Goal: Task Accomplishment & Management: Use online tool/utility

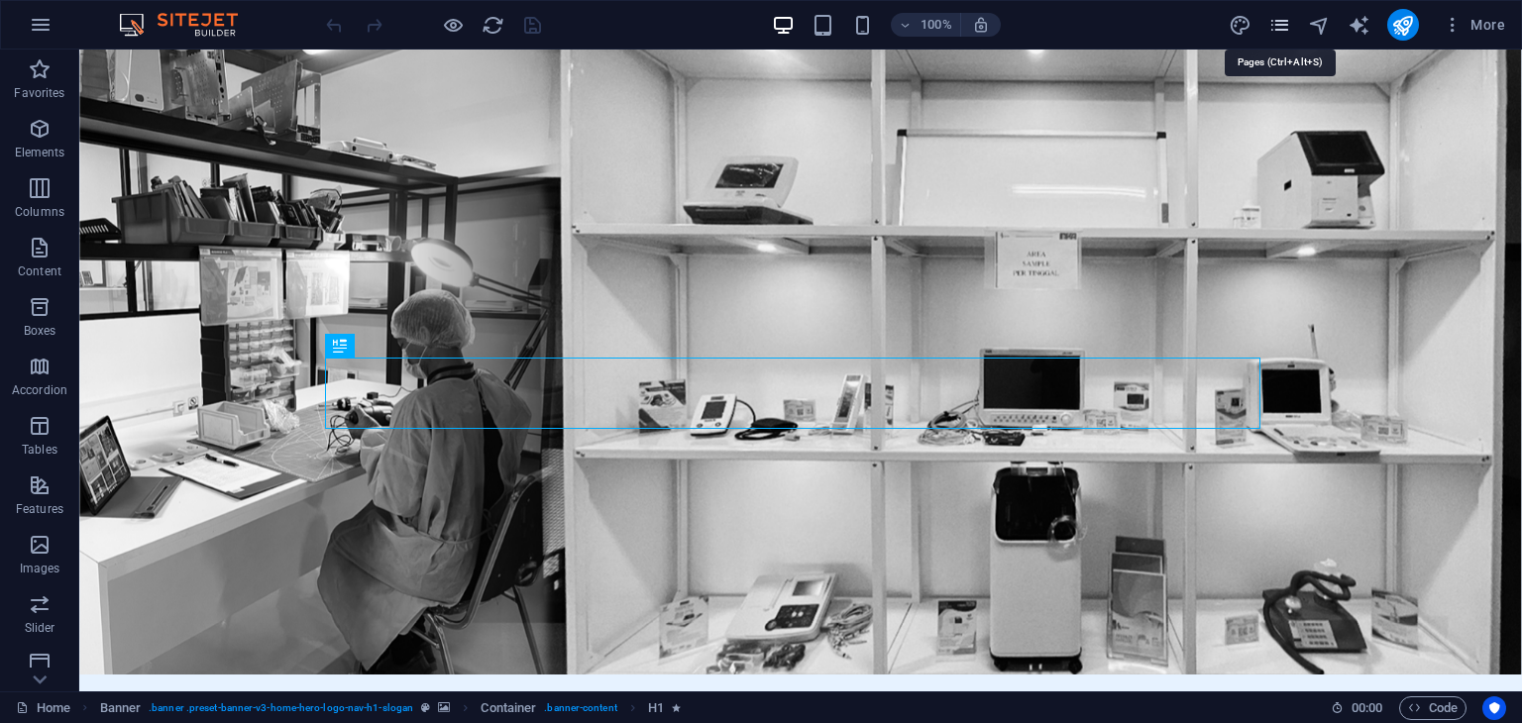
click at [1281, 29] on icon "pages" at bounding box center [1279, 25] width 23 height 23
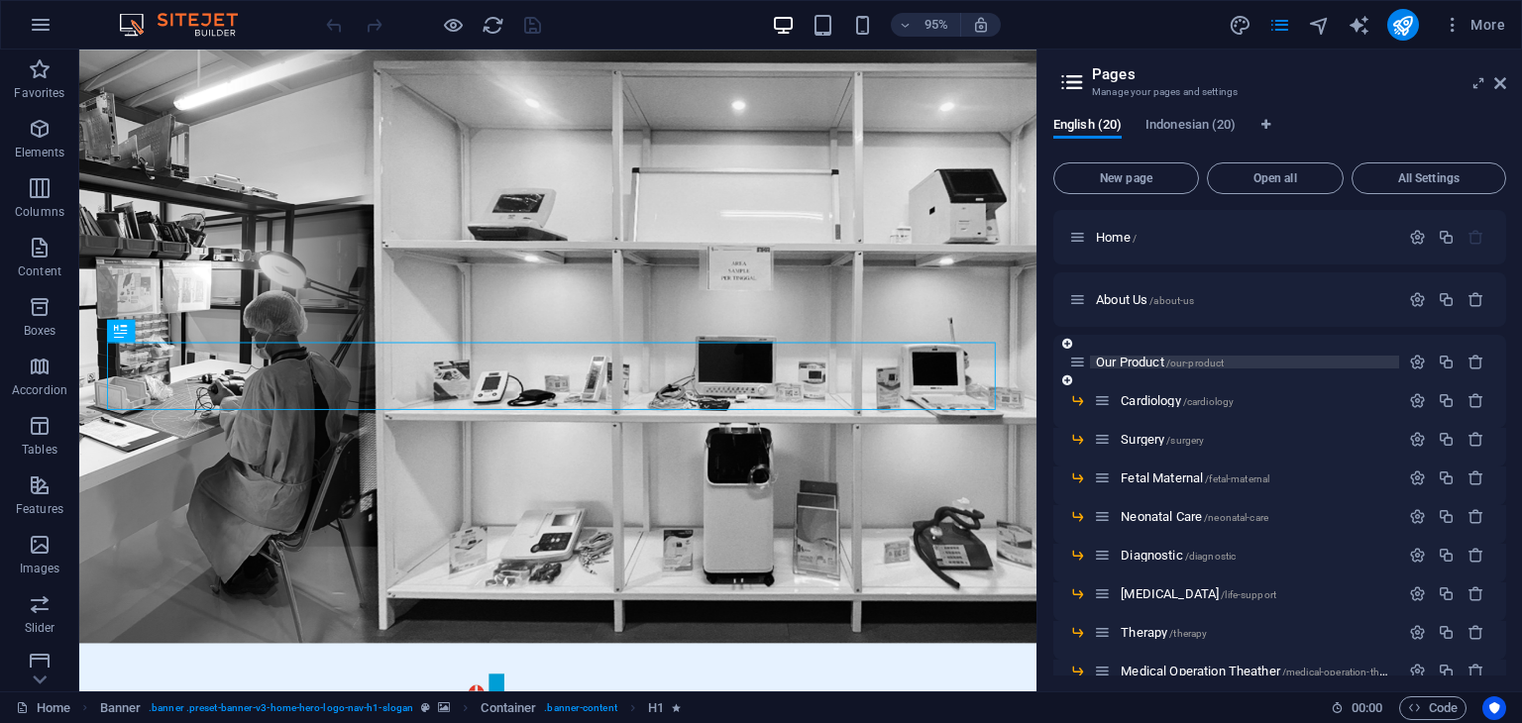
click at [1133, 362] on span "Our Product /our-product" at bounding box center [1160, 362] width 128 height 15
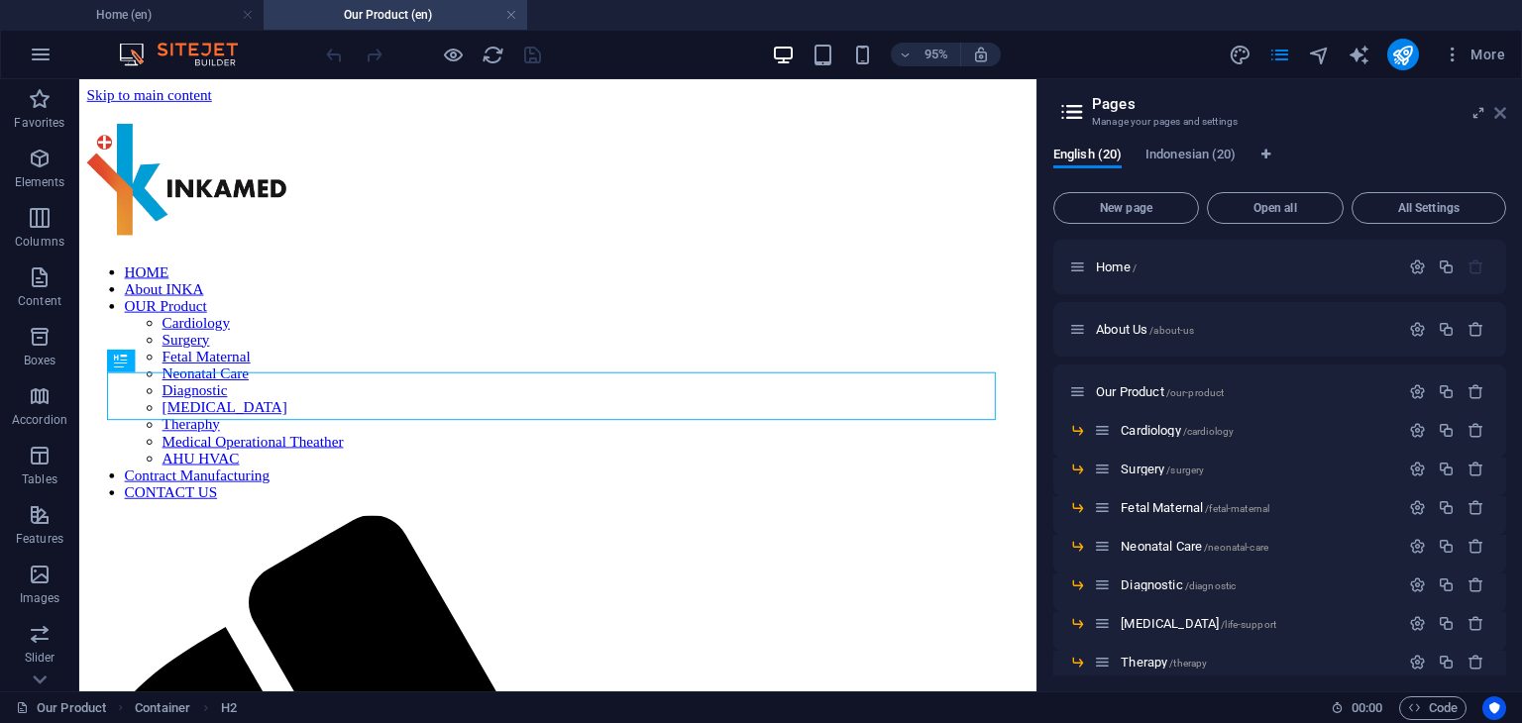
click at [1502, 114] on icon at bounding box center [1500, 113] width 12 height 16
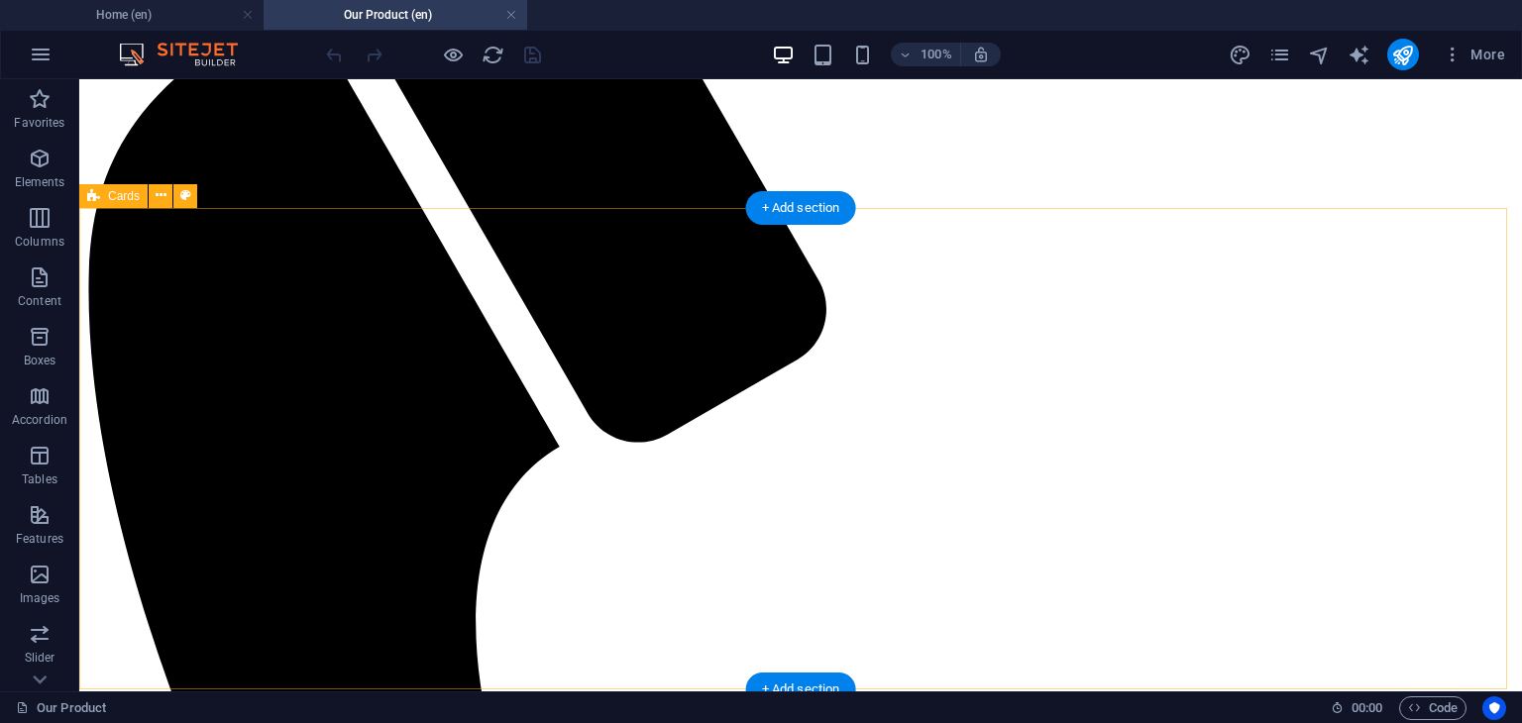
scroll to position [709, 0]
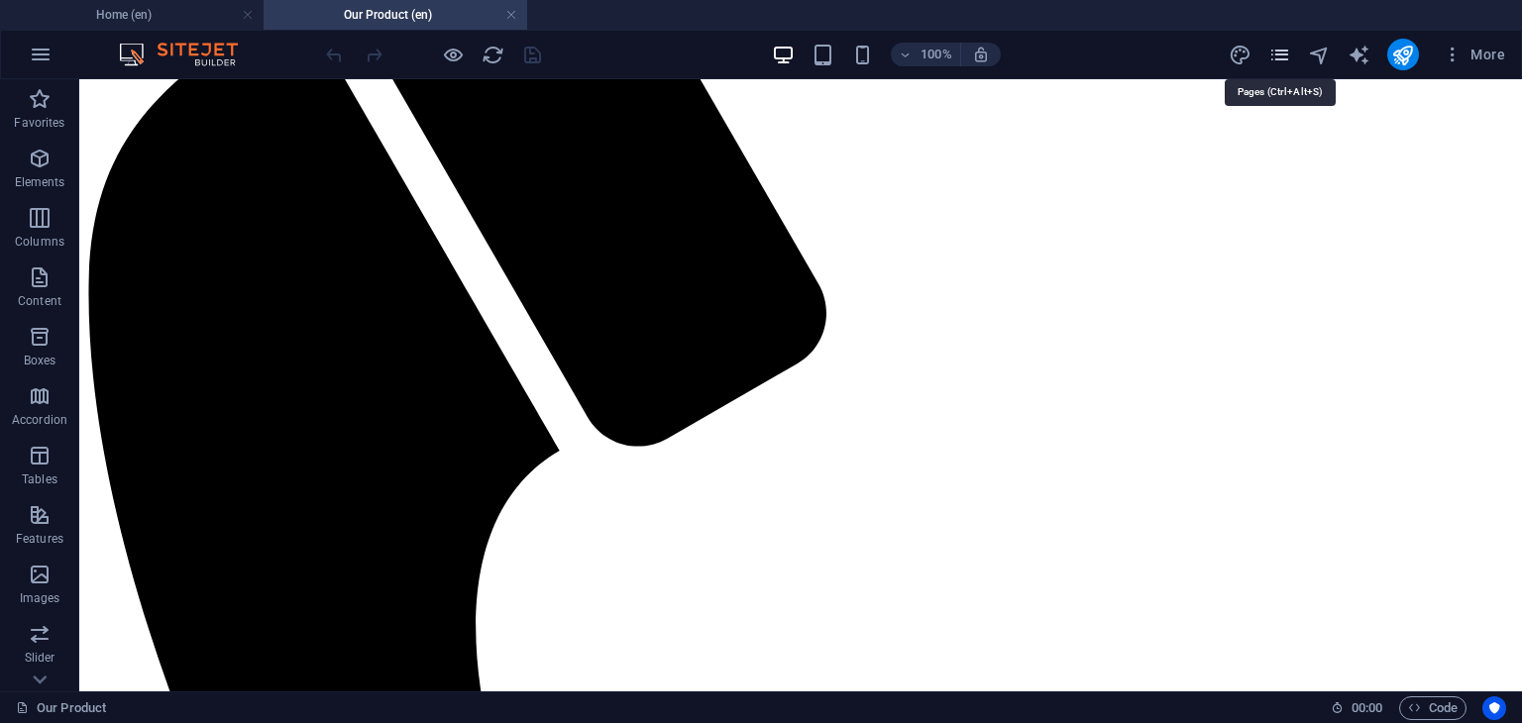
click at [1283, 58] on icon "pages" at bounding box center [1279, 55] width 23 height 23
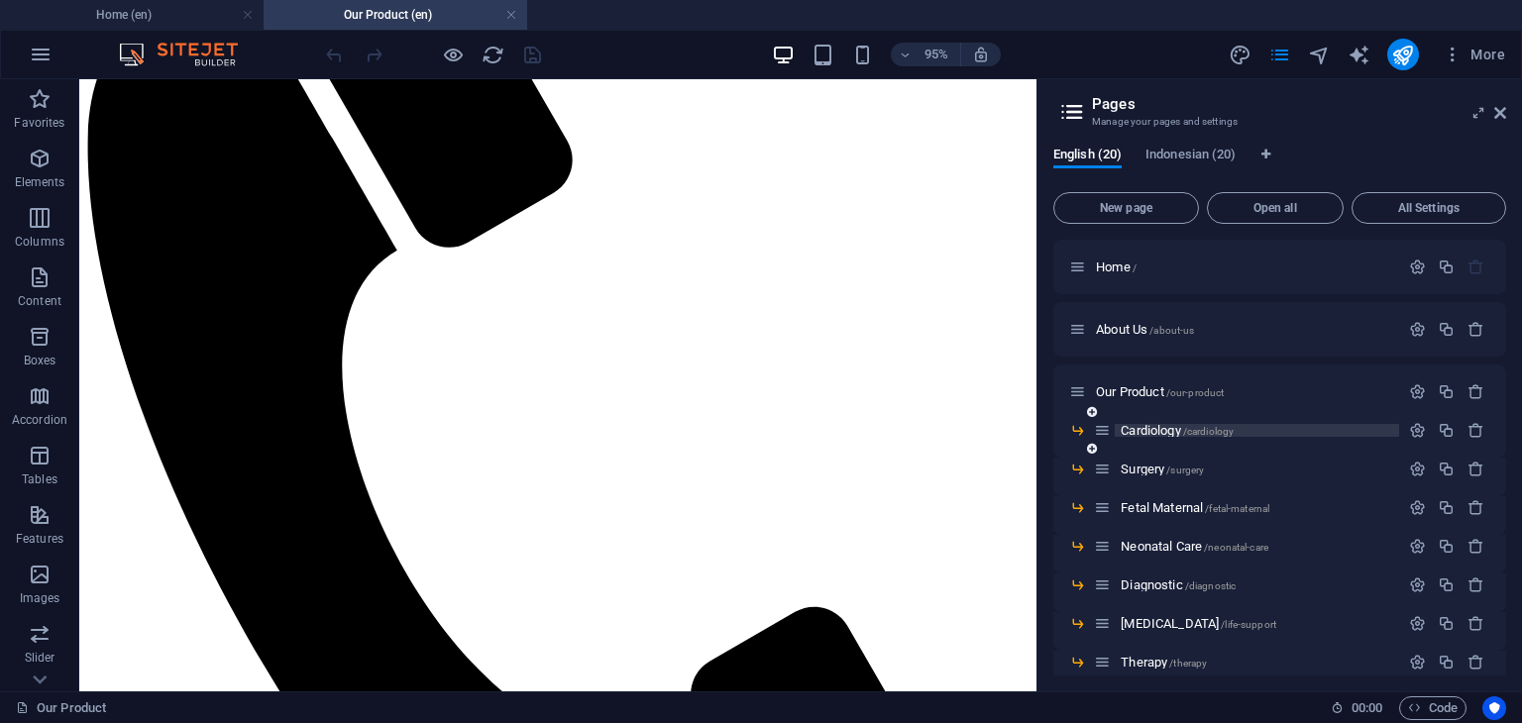
scroll to position [198, 0]
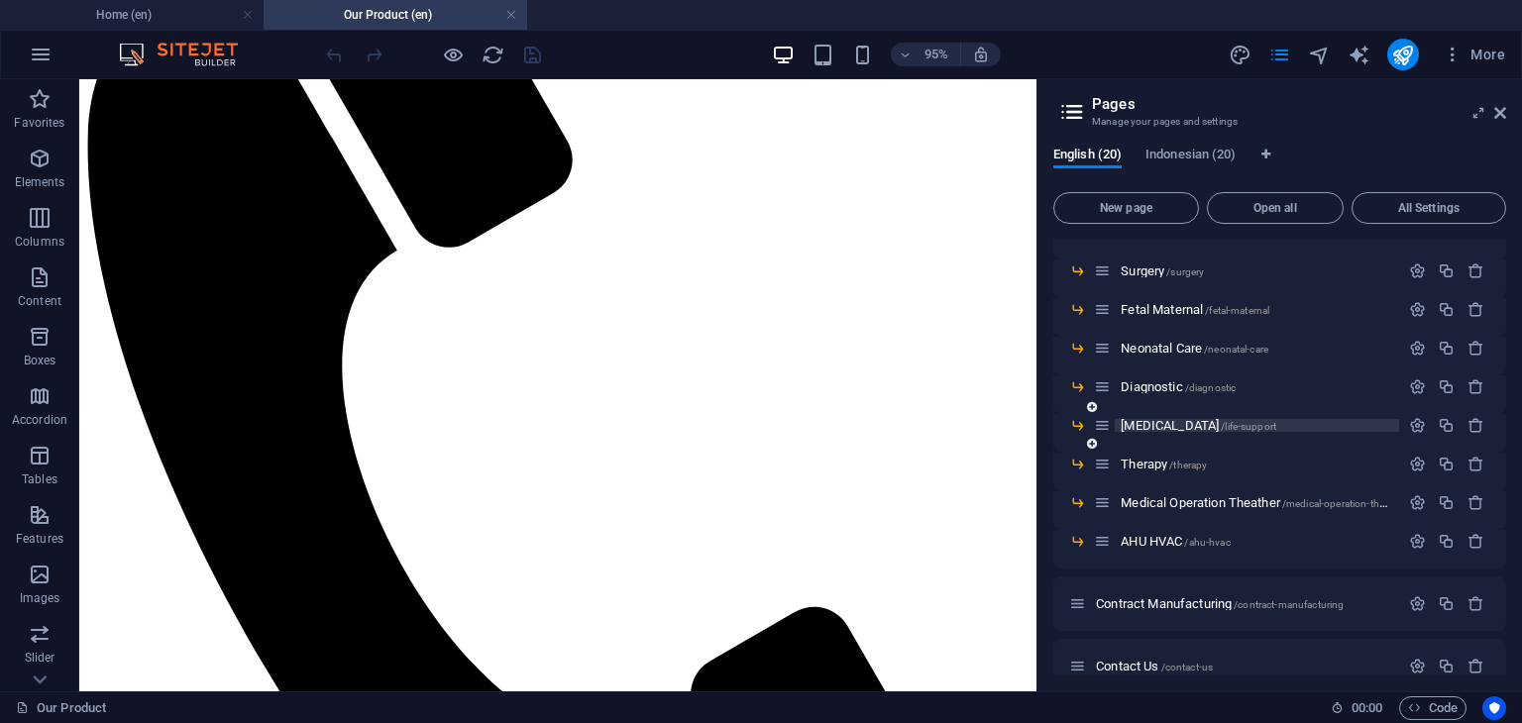
click at [1150, 423] on span "[MEDICAL_DATA] /life-support" at bounding box center [1198, 425] width 156 height 15
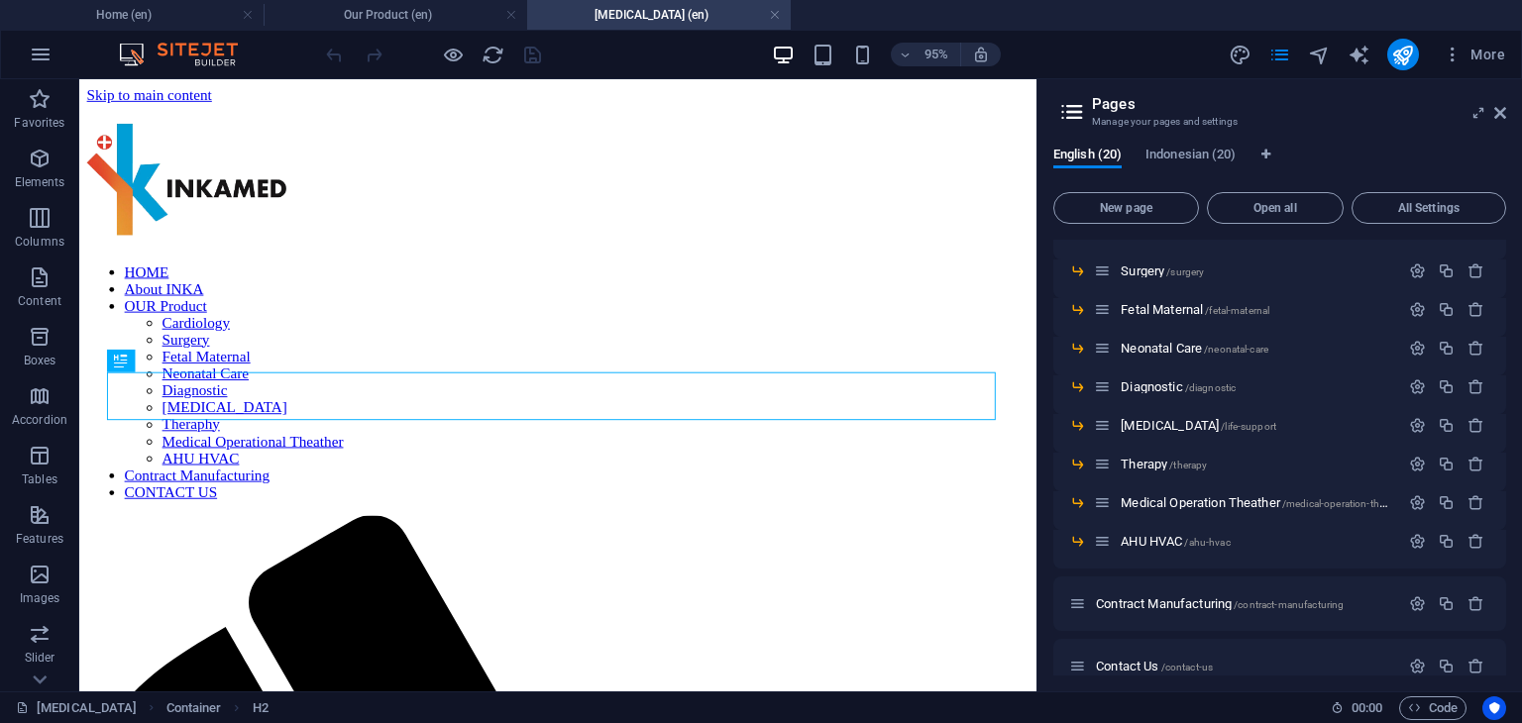
scroll to position [0, 0]
click at [1498, 111] on icon at bounding box center [1500, 113] width 12 height 16
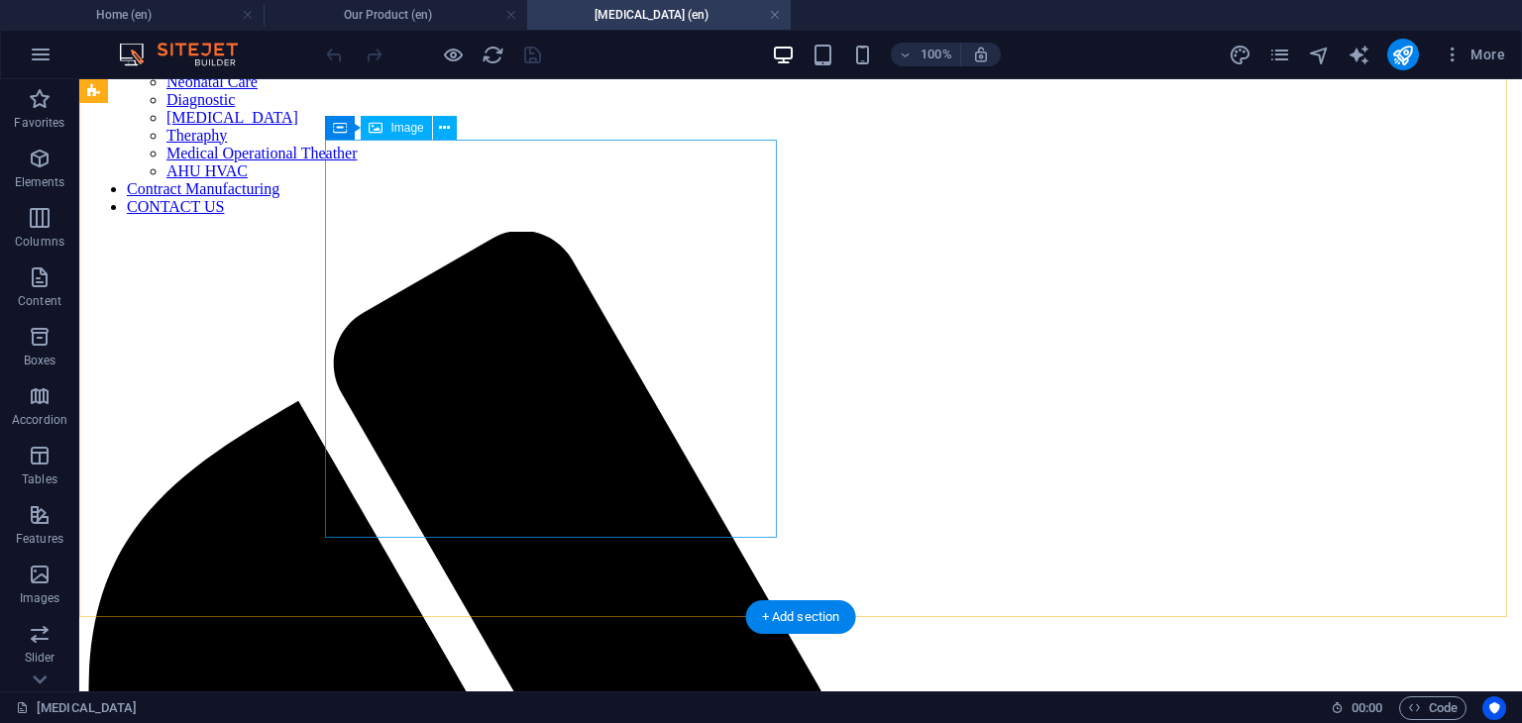
scroll to position [313, 0]
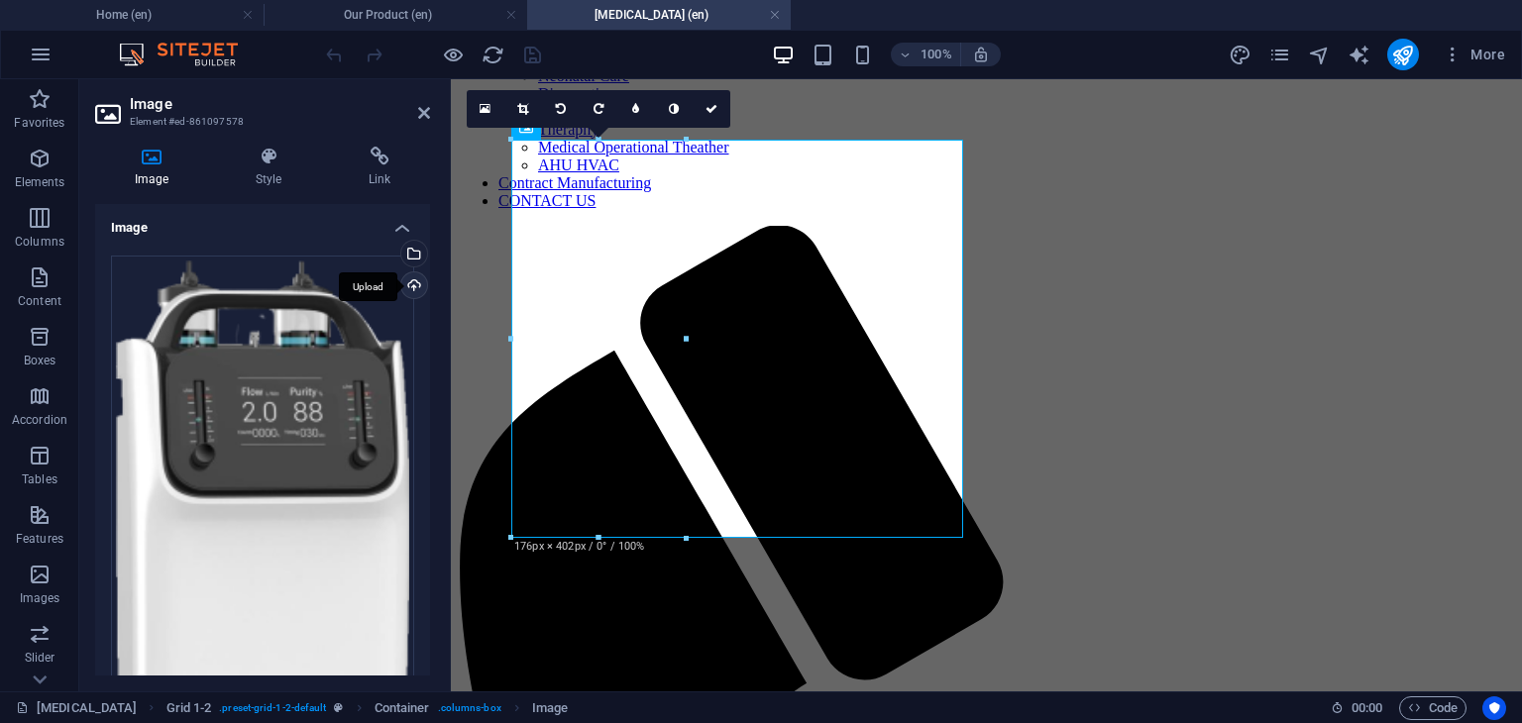
click at [409, 282] on div "Upload" at bounding box center [412, 287] width 30 height 30
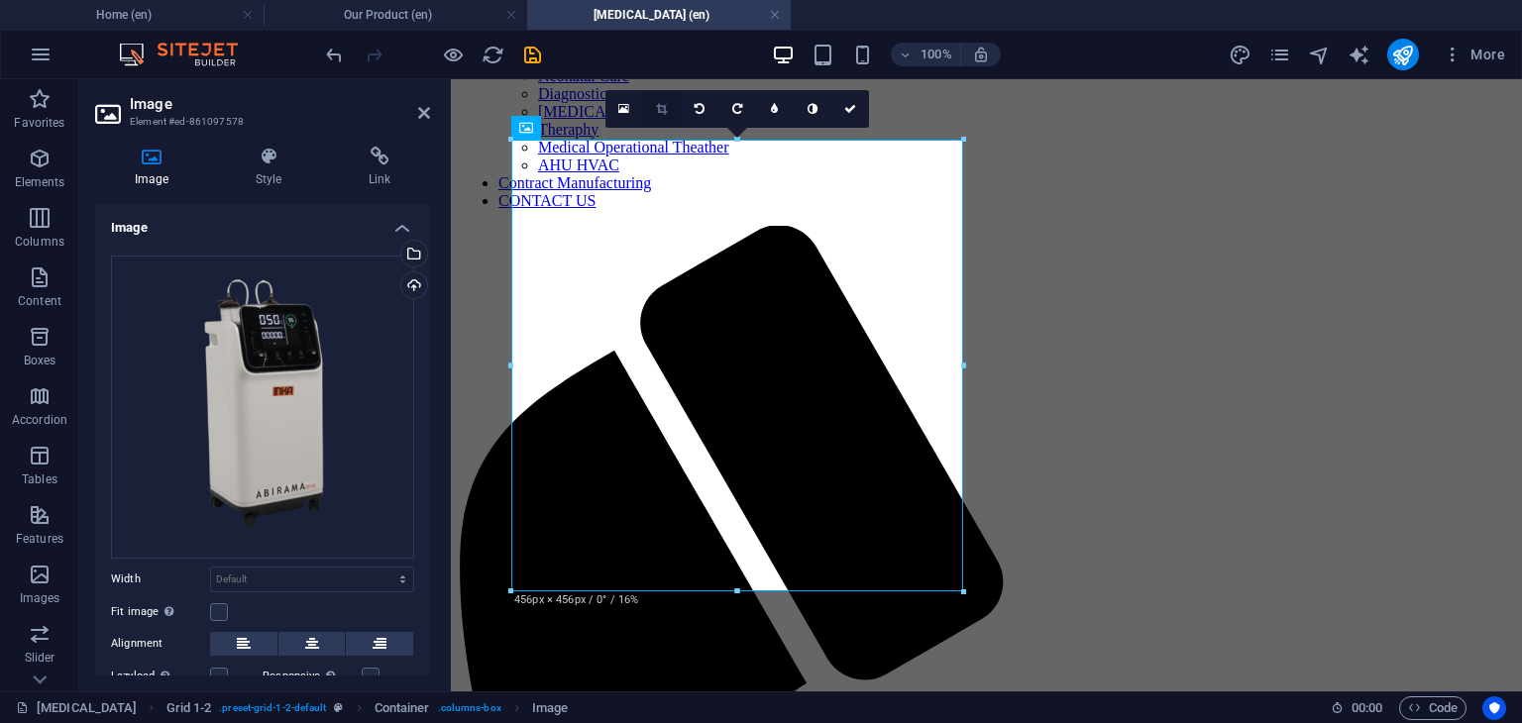
click at [656, 109] on icon at bounding box center [661, 109] width 11 height 12
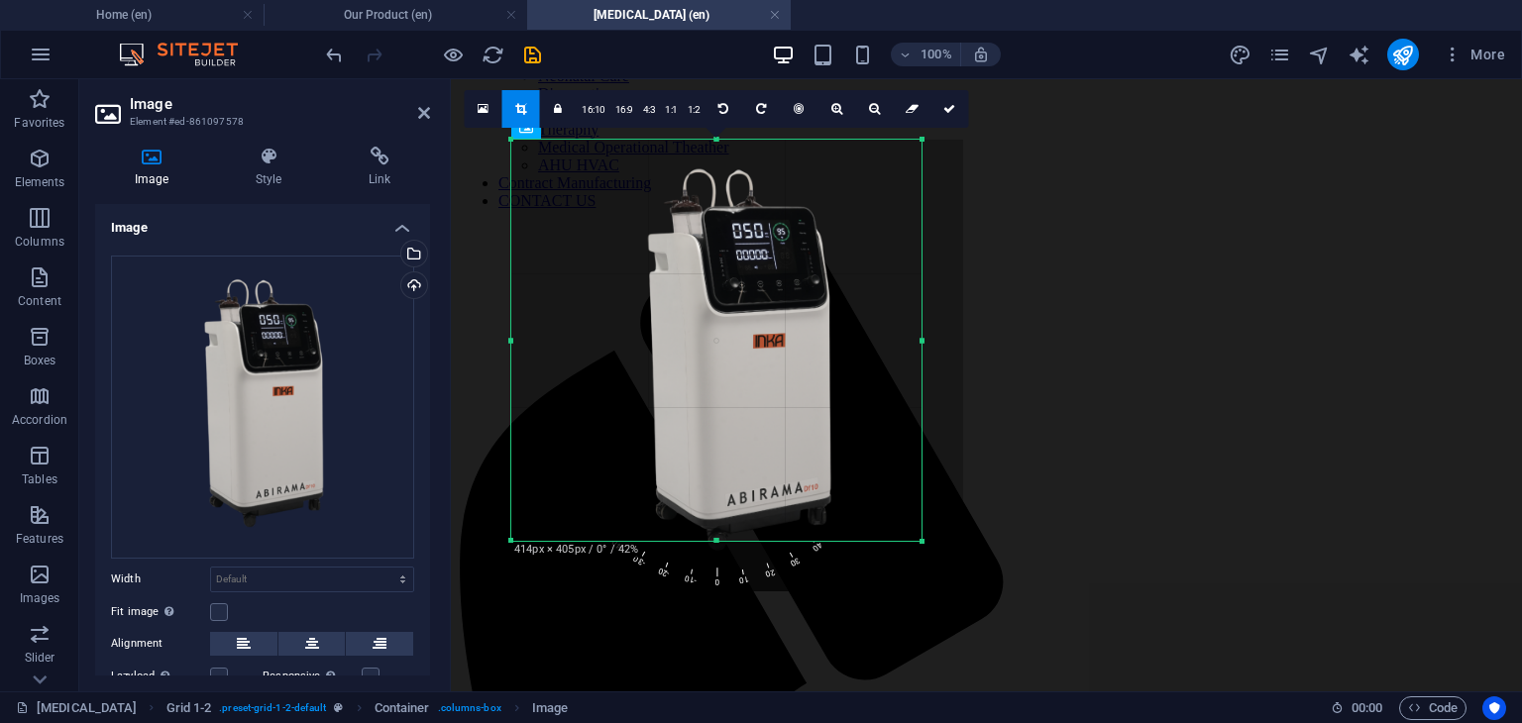
drag, startPoint x: 961, startPoint y: 593, endPoint x: 888, endPoint y: 498, distance: 120.1
click at [918, 541] on div at bounding box center [922, 542] width 12 height 12
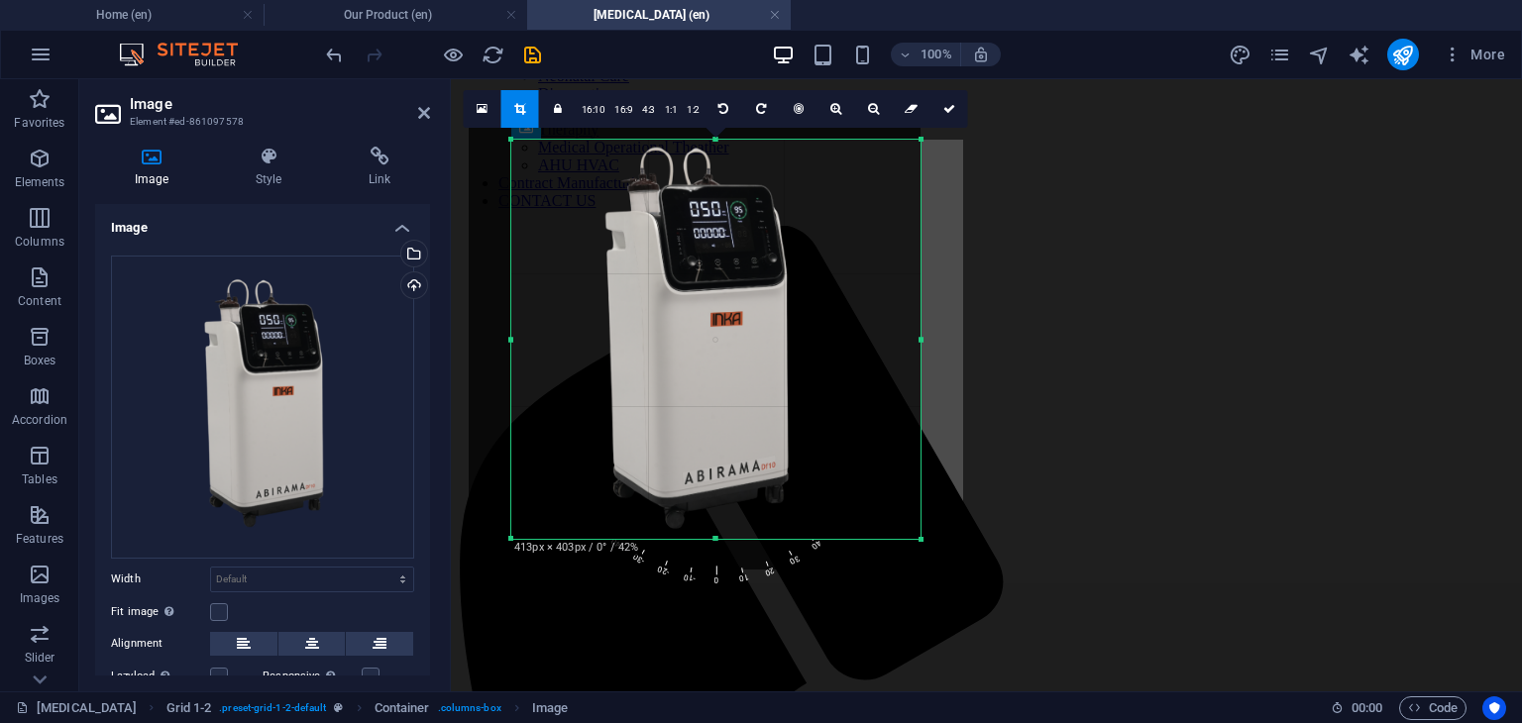
drag, startPoint x: 795, startPoint y: 437, endPoint x: 754, endPoint y: 415, distance: 46.1
click at [754, 415] on div at bounding box center [695, 344] width 452 height 452
click at [717, 531] on div at bounding box center [715, 533] width 409 height 7
click at [943, 109] on icon at bounding box center [949, 109] width 12 height 12
type input "413"
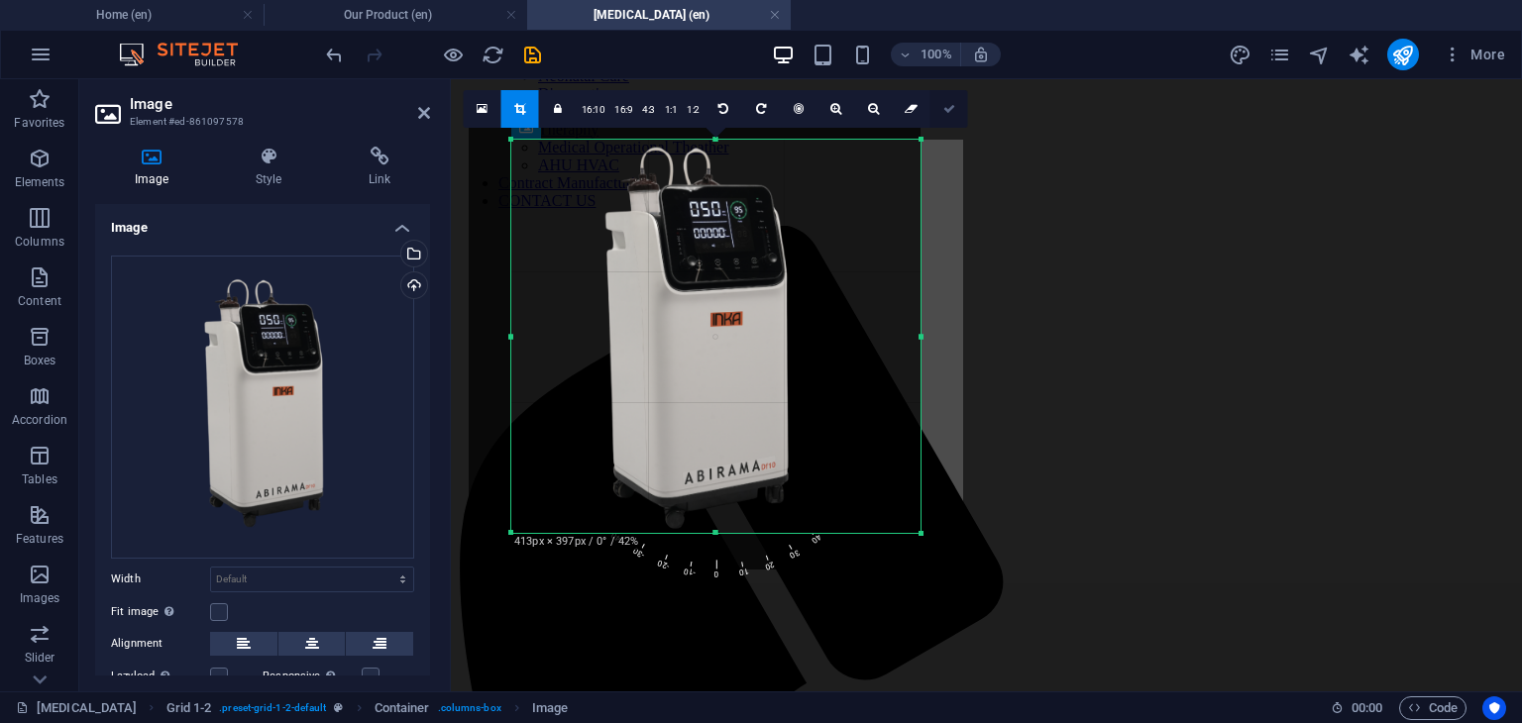
select select "px"
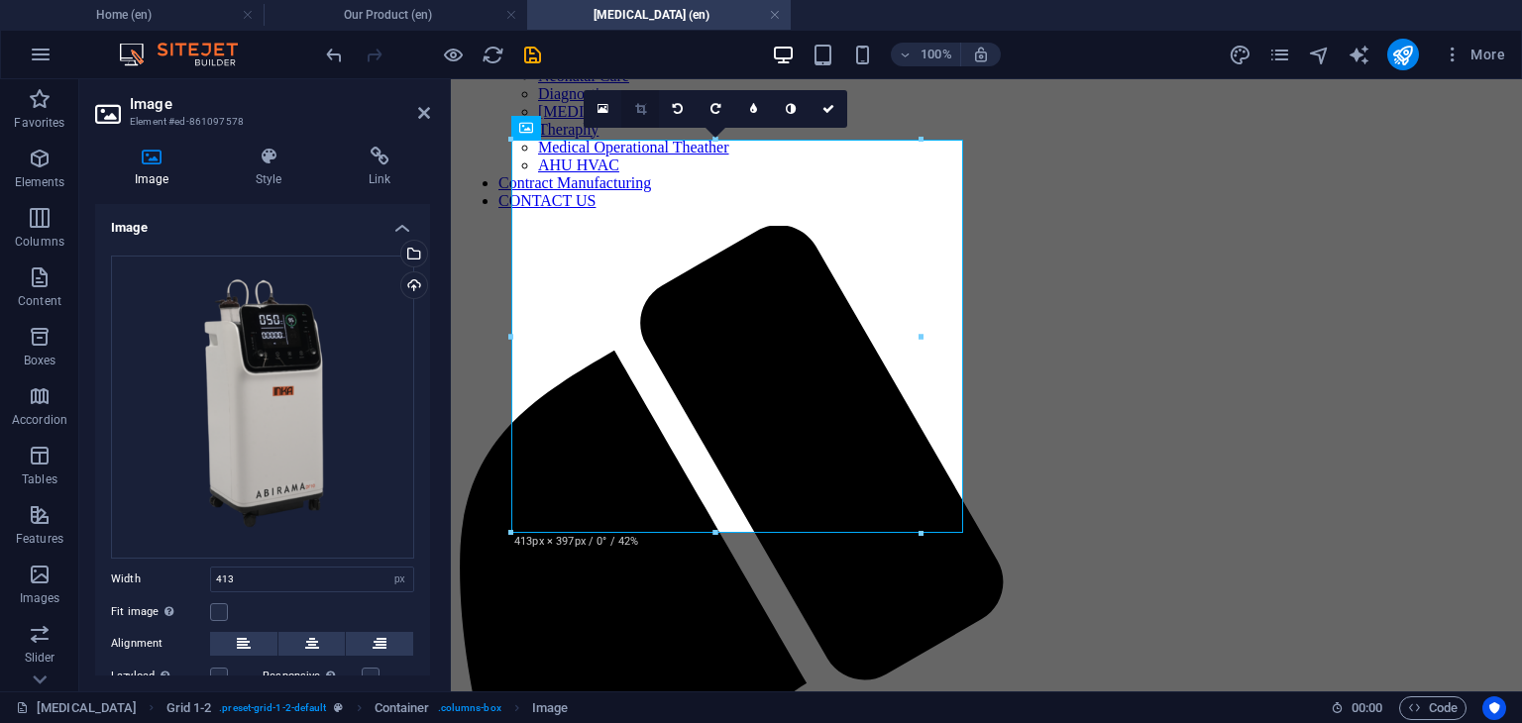
click at [642, 107] on icon at bounding box center [640, 109] width 11 height 12
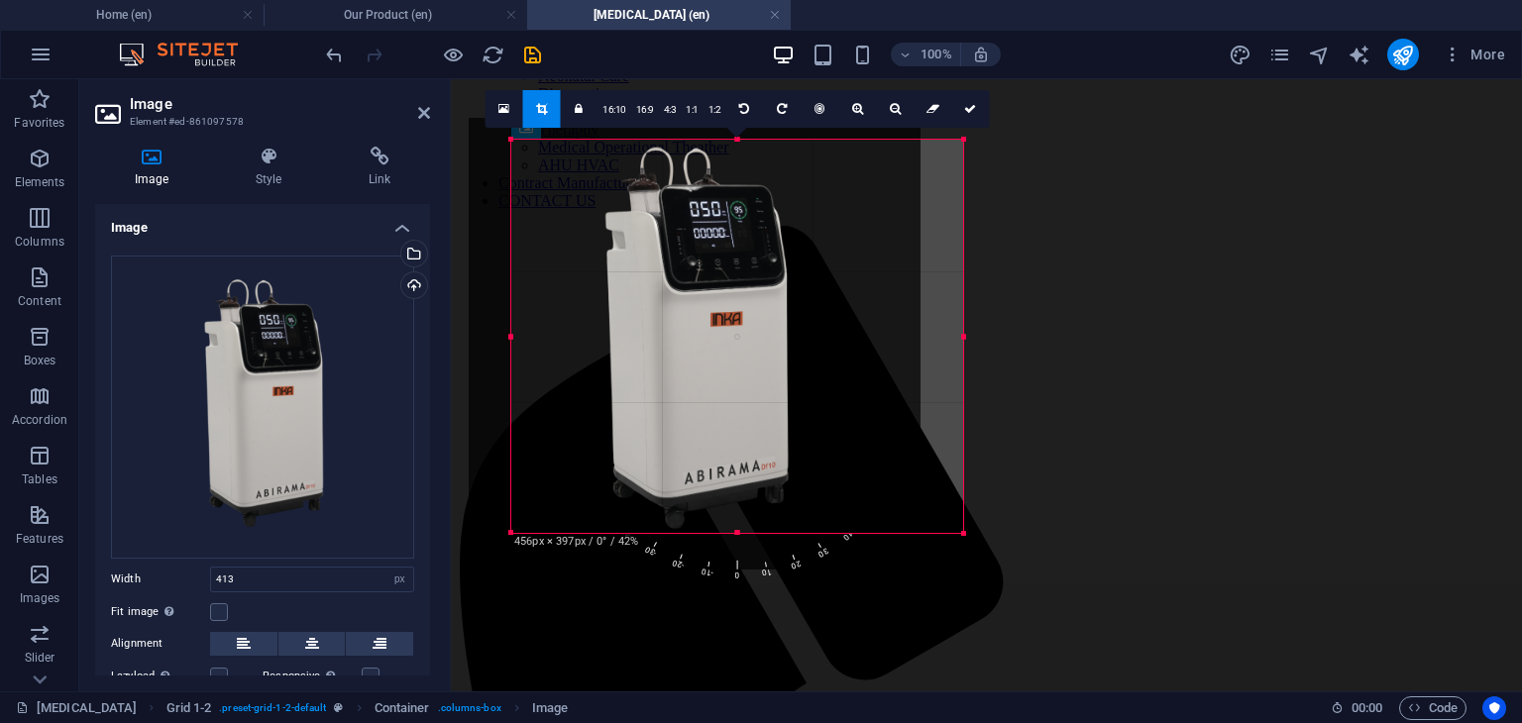
drag, startPoint x: 919, startPoint y: 339, endPoint x: 968, endPoint y: 340, distance: 48.6
click at [968, 340] on div "Drag here to replace the existing content. Press “Ctrl” if you want to create a…" at bounding box center [986, 228] width 1071 height 926
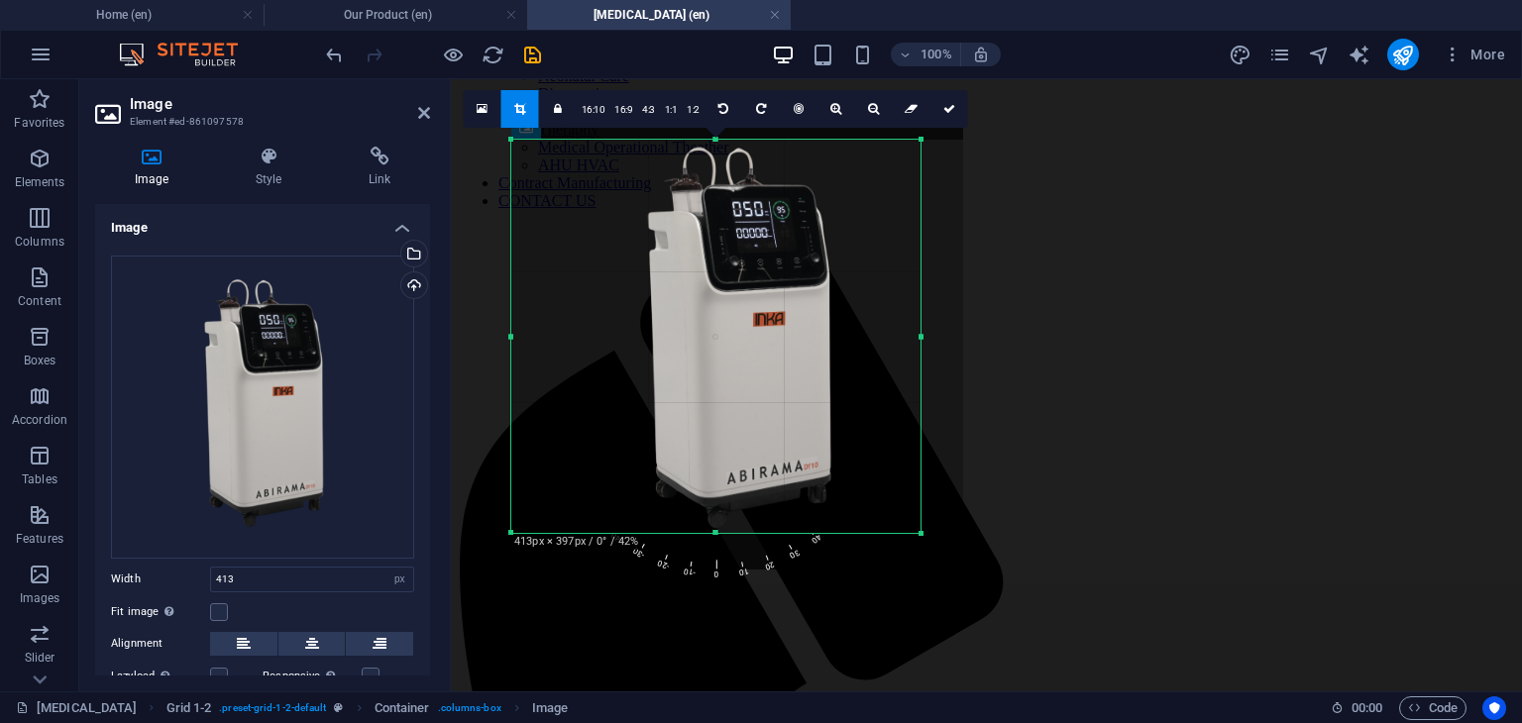
drag, startPoint x: 713, startPoint y: 338, endPoint x: 759, endPoint y: 338, distance: 45.6
click at [759, 338] on div at bounding box center [737, 344] width 452 height 452
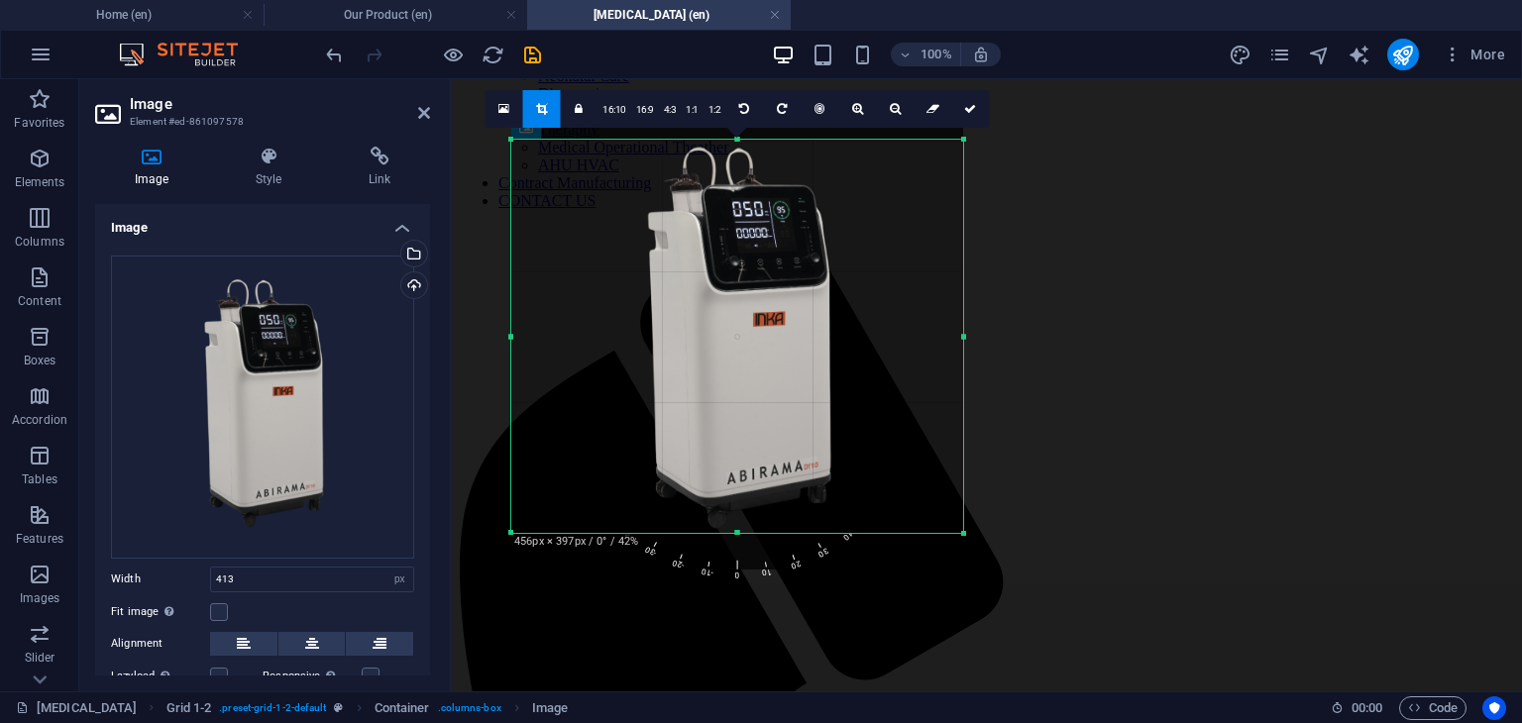
drag, startPoint x: 918, startPoint y: 337, endPoint x: 956, endPoint y: 336, distance: 37.7
click at [956, 336] on div "180 170 160 150 140 130 120 110 100 90 80 70 60 50 40 30 20 10 0 -10 -20 -30 -4…" at bounding box center [737, 336] width 452 height 393
click at [971, 108] on icon at bounding box center [970, 109] width 12 height 12
type input "456"
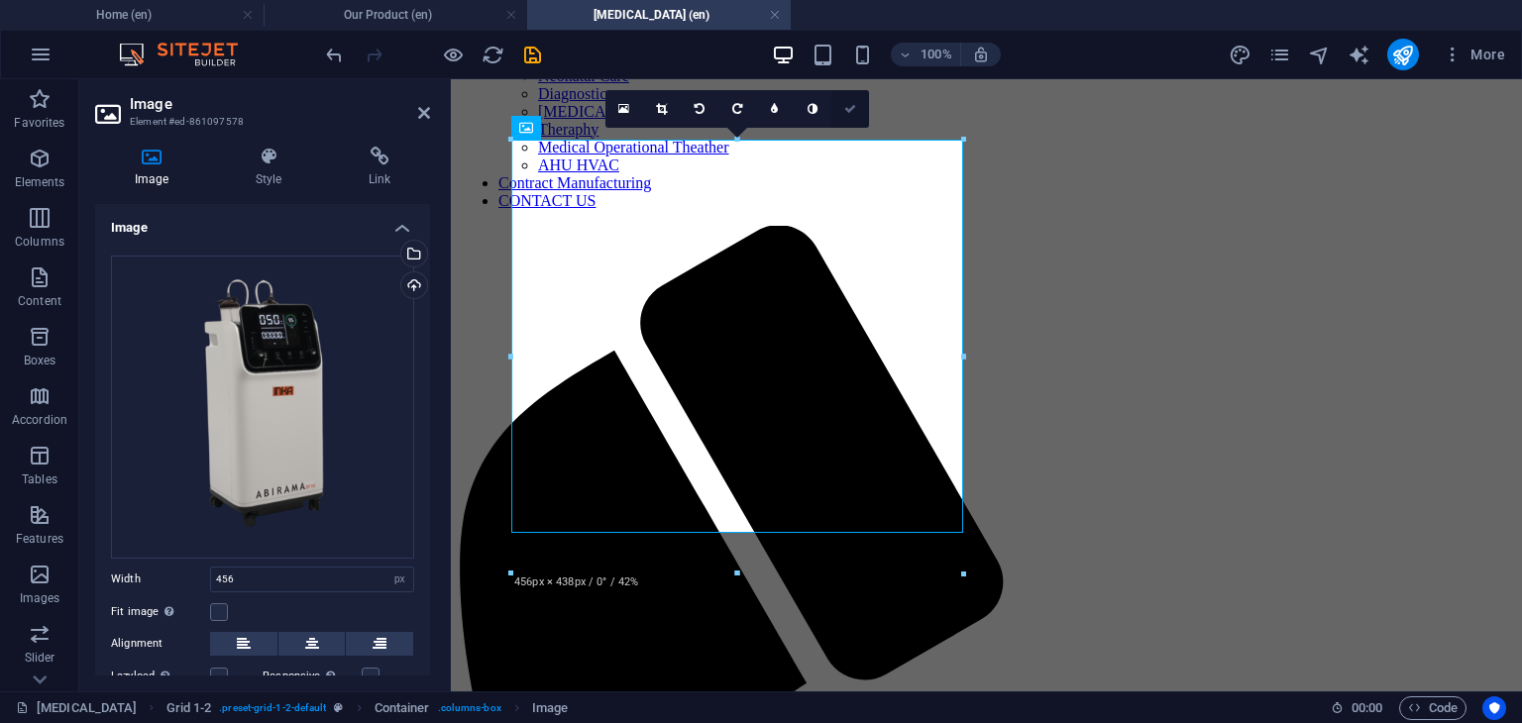
click at [855, 106] on icon at bounding box center [850, 109] width 12 height 12
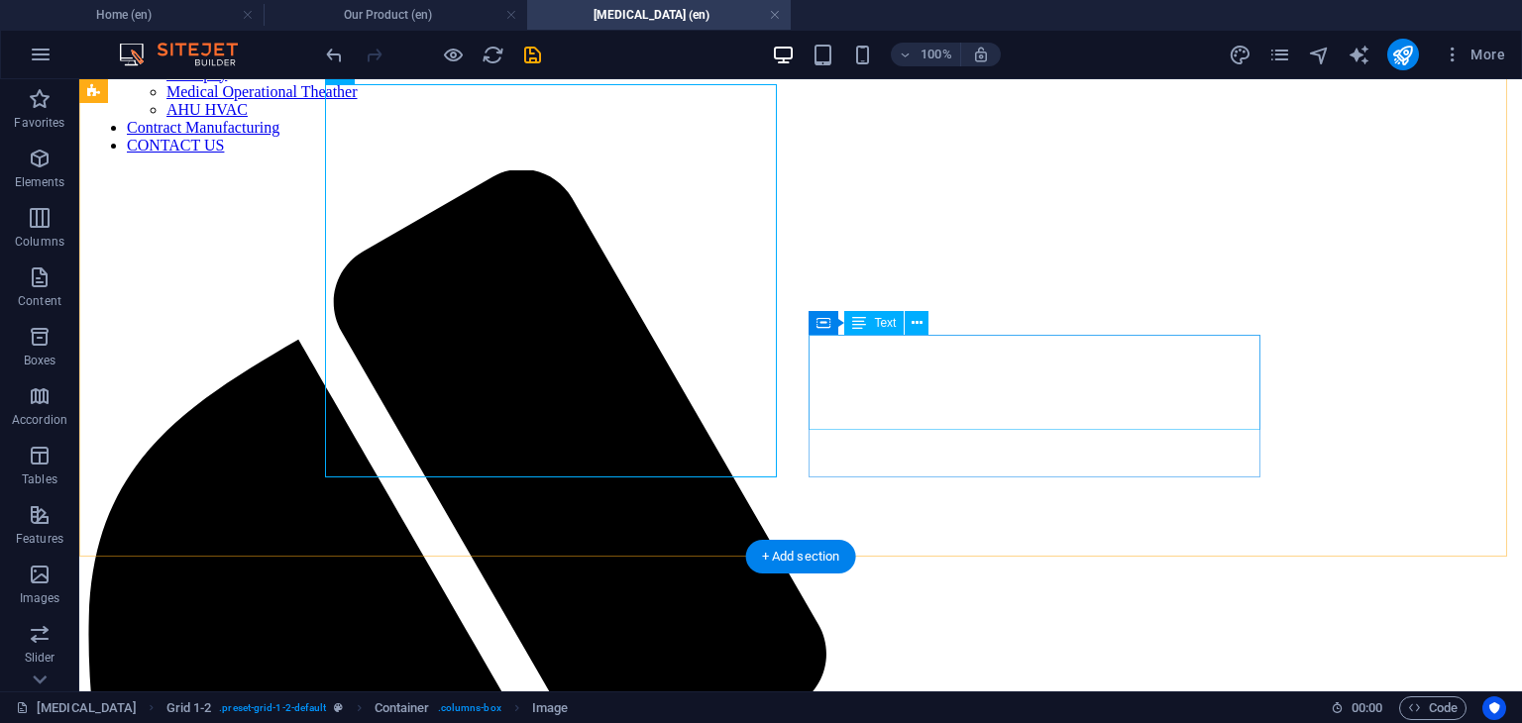
scroll to position [610, 0]
